Goal: Task Accomplishment & Management: Use online tool/utility

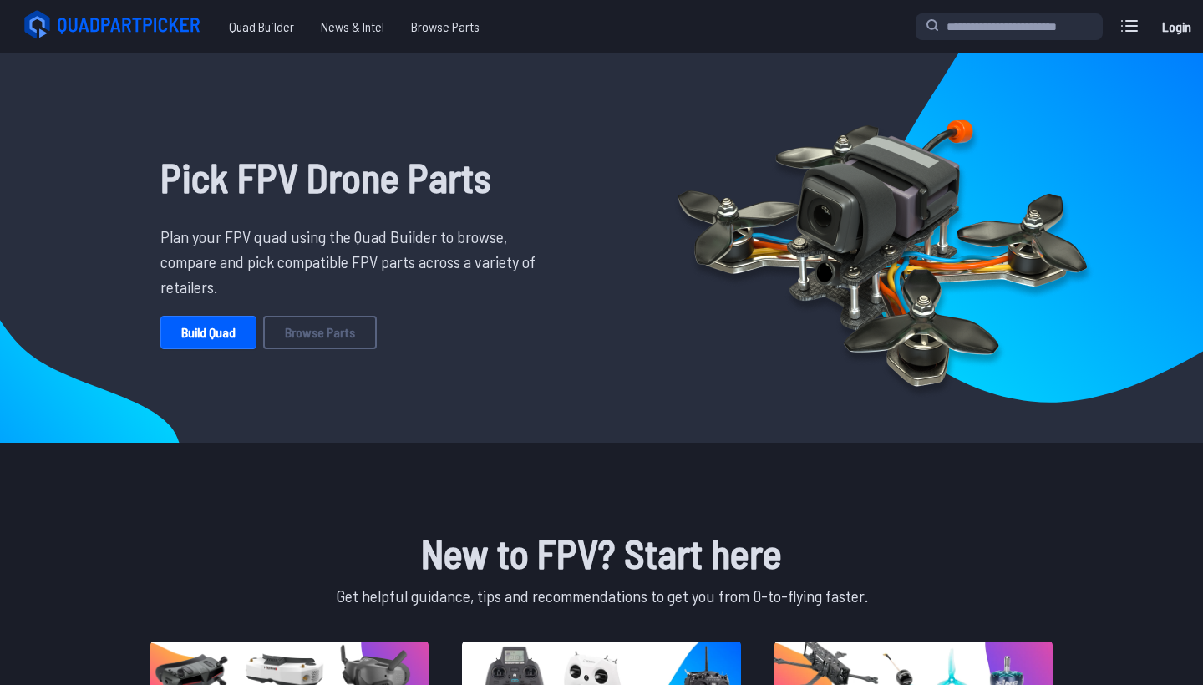
scroll to position [49, 0]
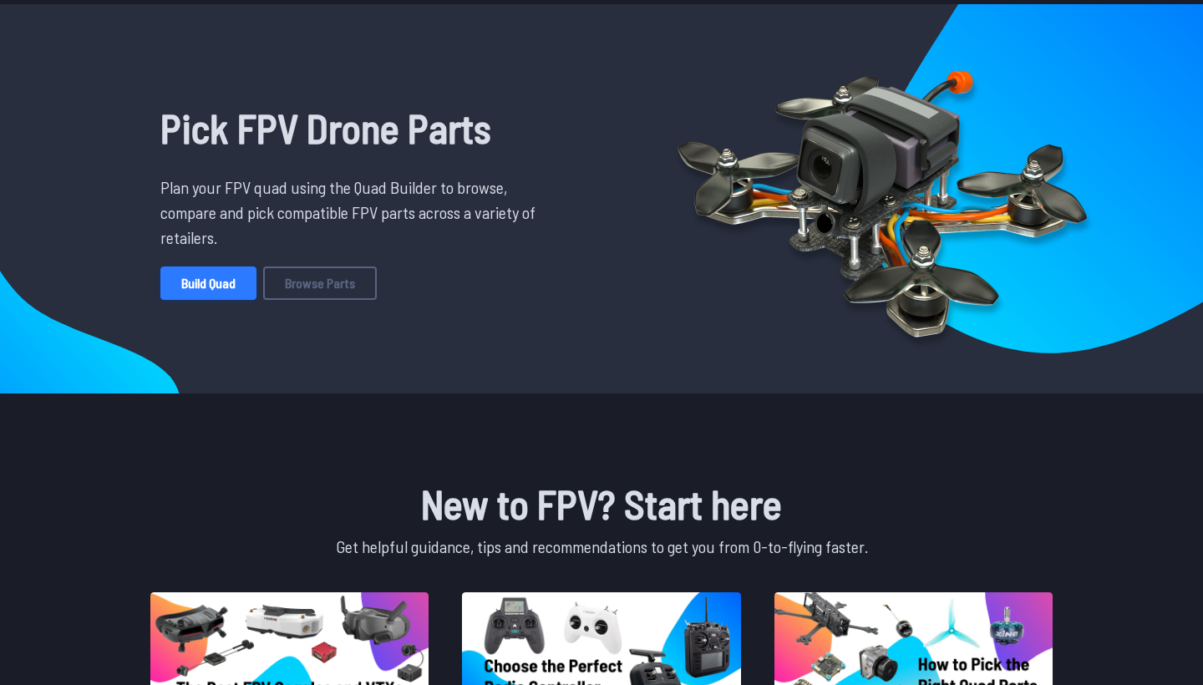
click at [242, 290] on link "Build Quad" at bounding box center [208, 283] width 96 height 33
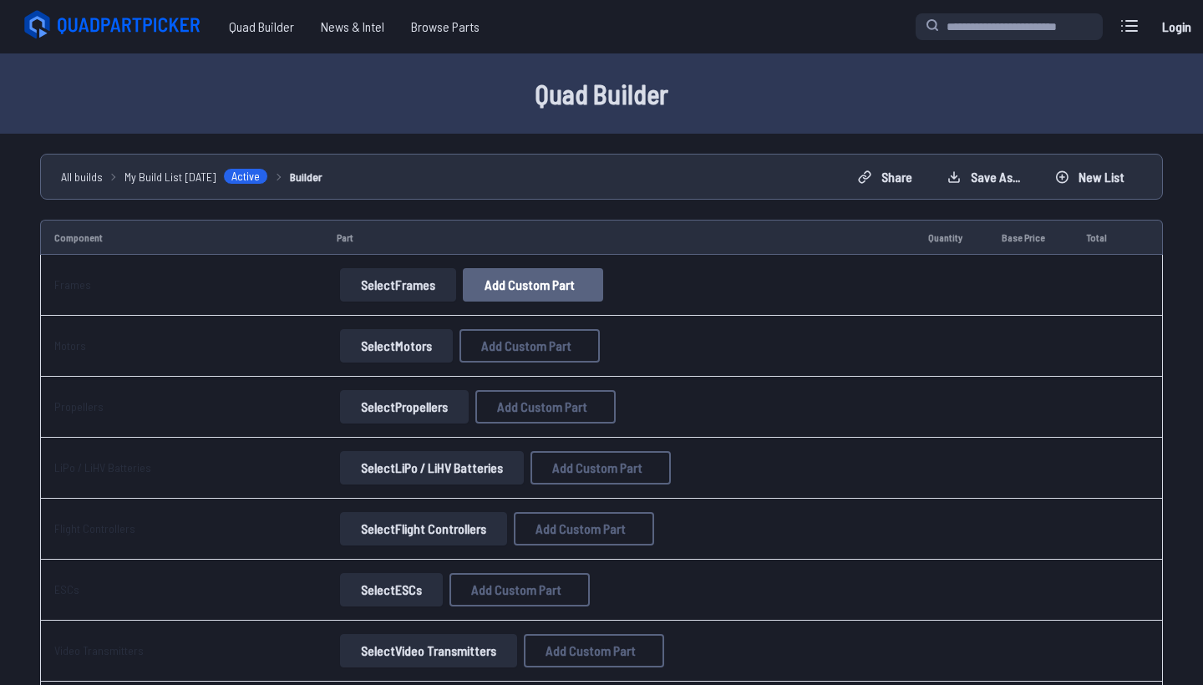
click at [530, 288] on span "Add Custom Part" at bounding box center [530, 284] width 90 height 13
select select "**********"
click at [630, 580] on button "Cancel" at bounding box center [636, 568] width 58 height 24
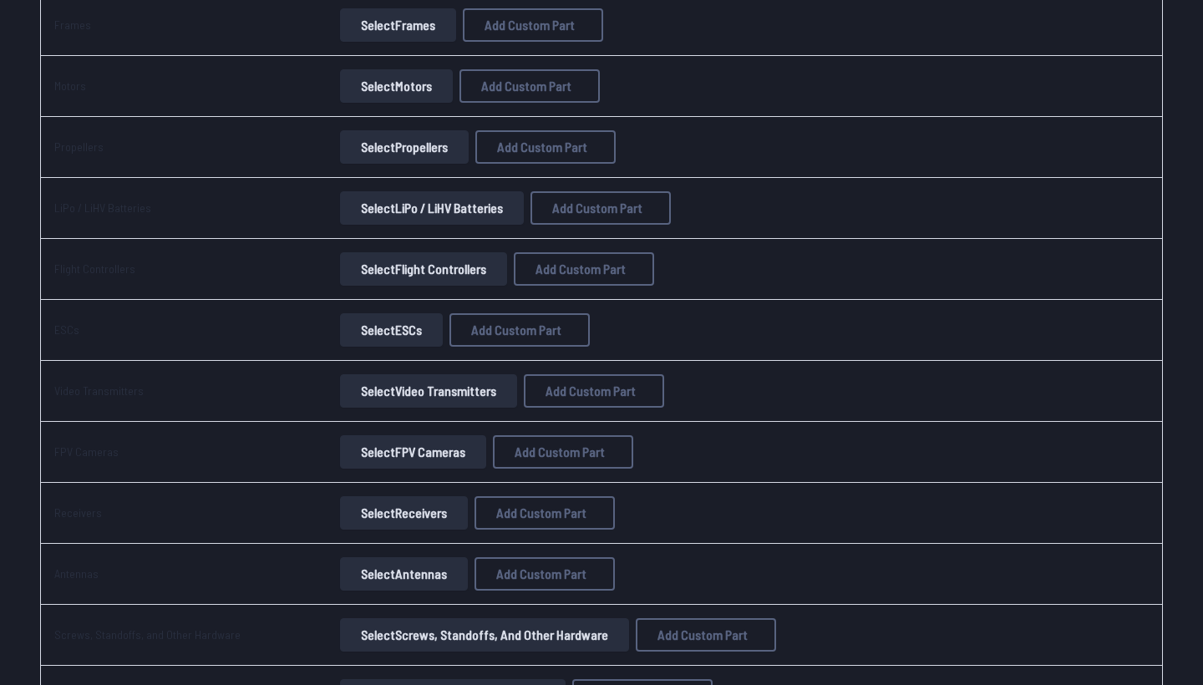
scroll to position [185, 0]
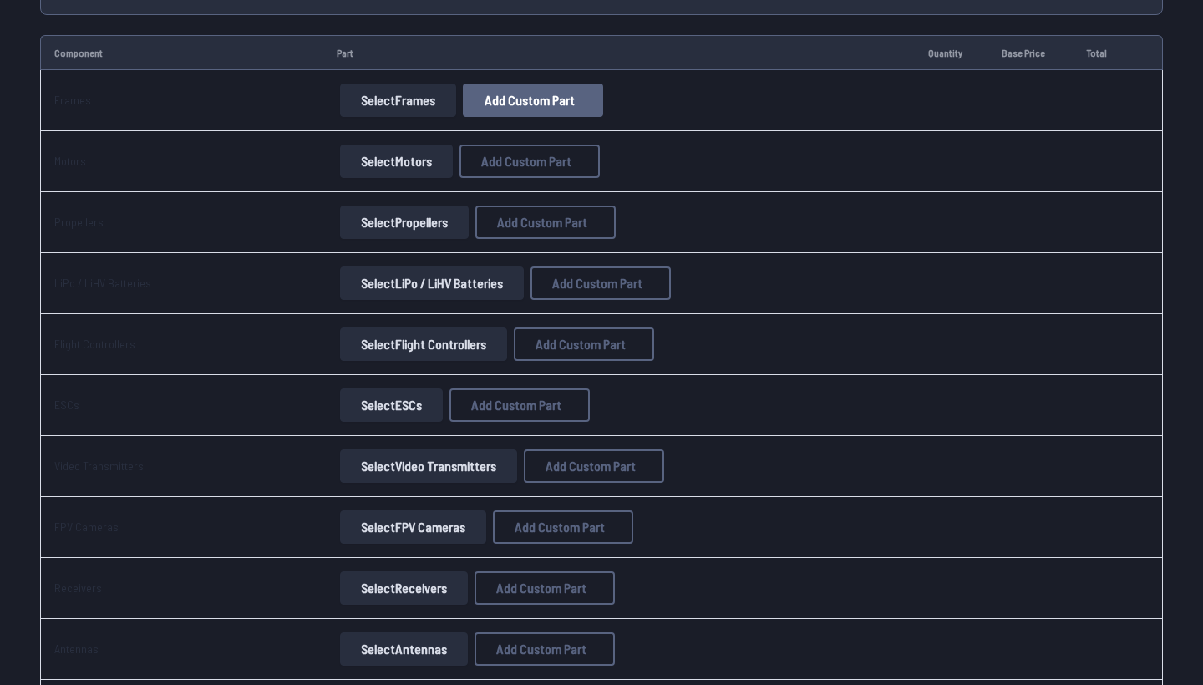
click at [523, 88] on button "Add Custom Part" at bounding box center [533, 100] width 140 height 33
click at [766, 94] on button at bounding box center [759, 106] width 41 height 24
click at [397, 109] on button "Select Frames" at bounding box center [398, 100] width 116 height 33
click at [397, 108] on button "Select Frames" at bounding box center [398, 100] width 116 height 33
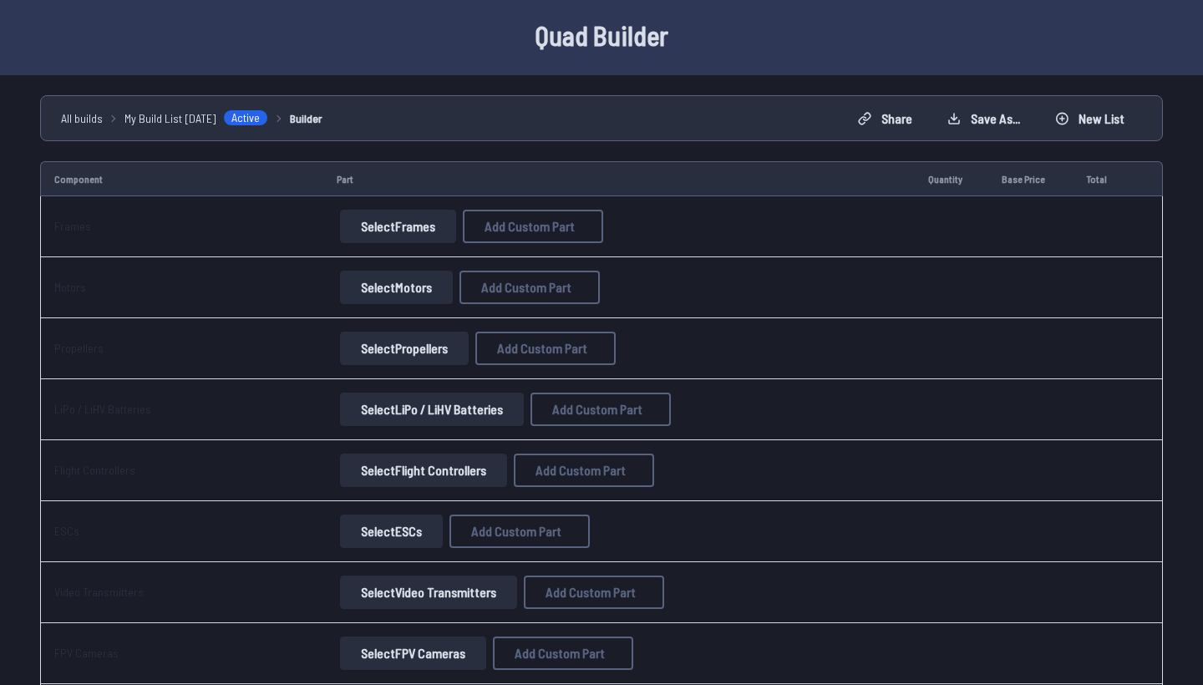
scroll to position [58, 0]
